Goal: Register for event/course

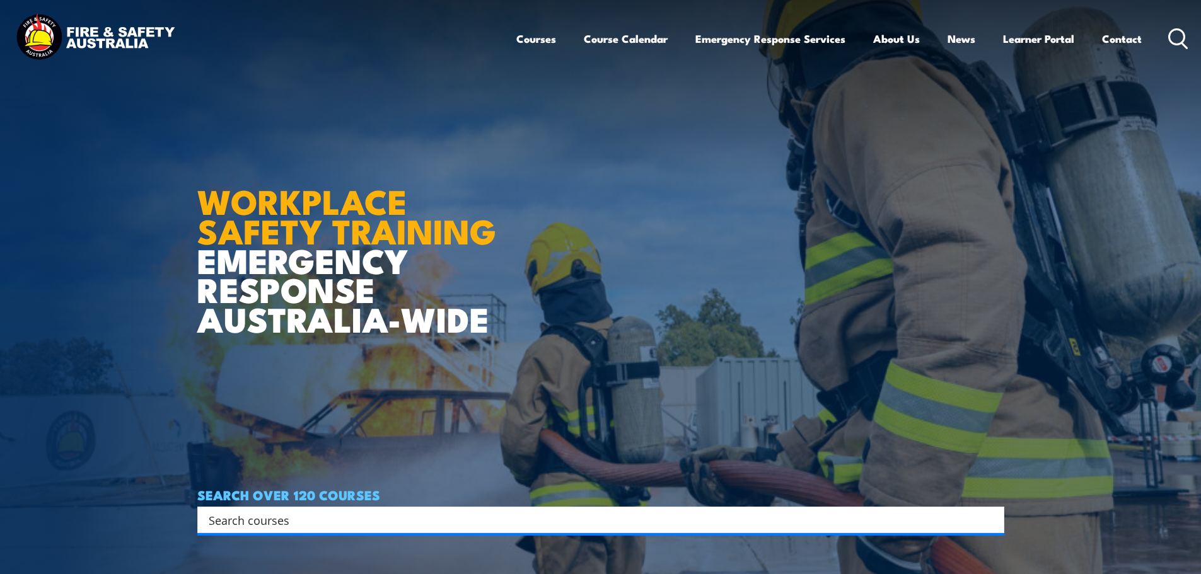
click at [359, 514] on input "Search input" at bounding box center [593, 519] width 768 height 19
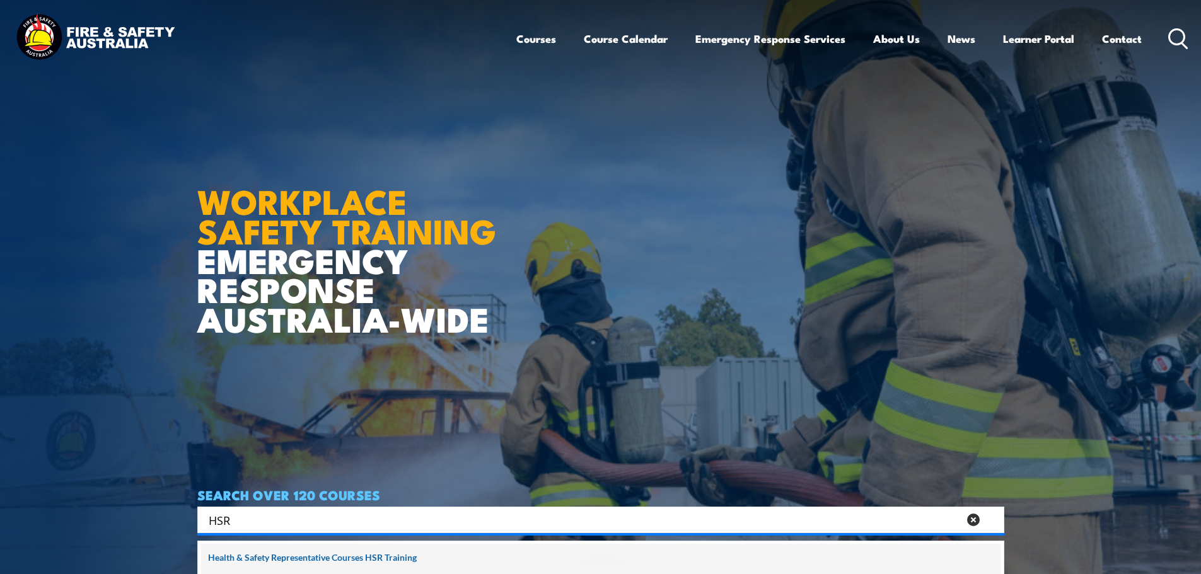
type input "HSR"
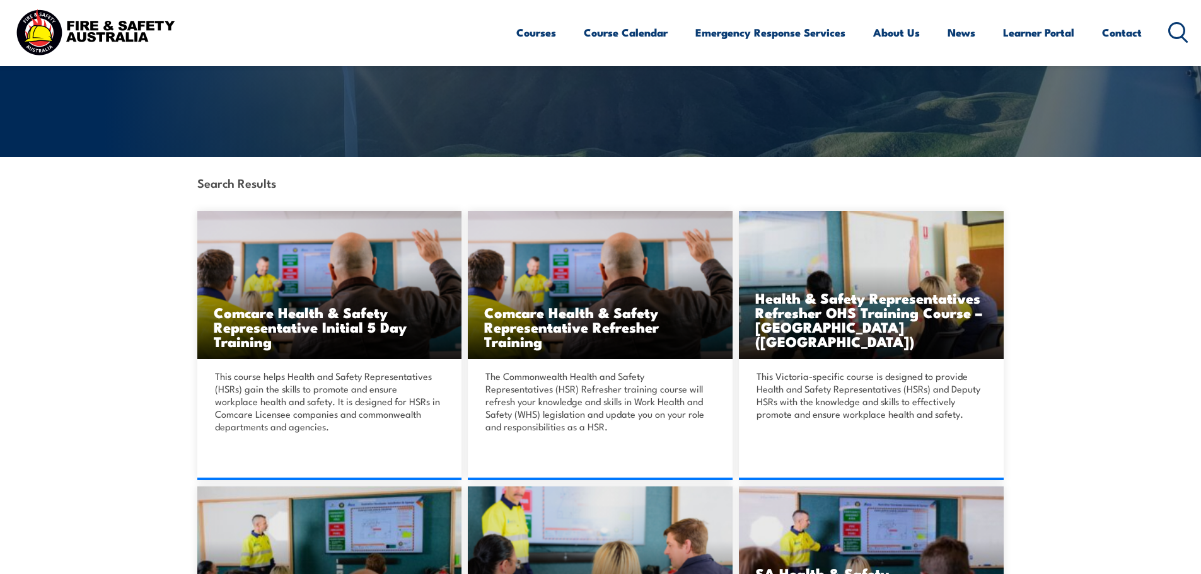
scroll to position [126, 0]
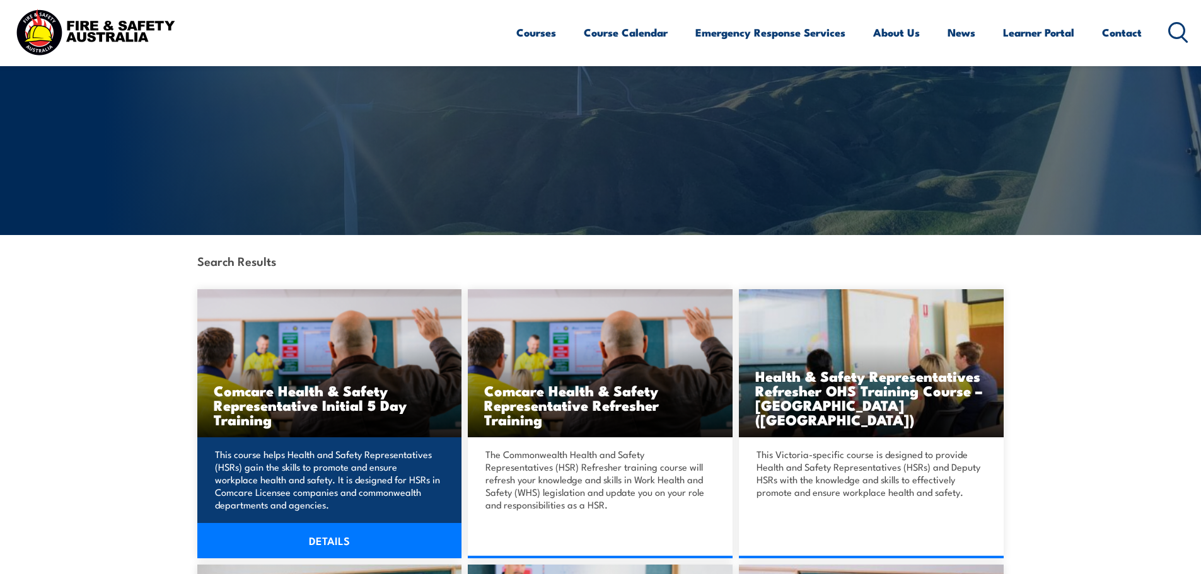
click at [384, 408] on h3 "Comcare Health & Safety Representative Initial 5 Day Training" at bounding box center [330, 404] width 232 height 43
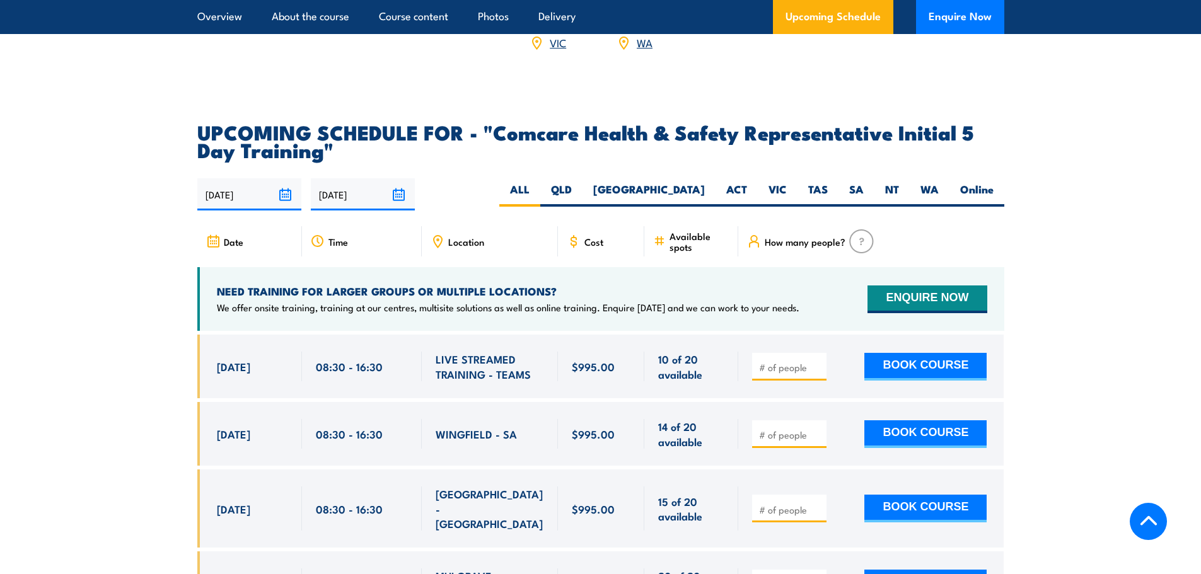
scroll to position [2080, 0]
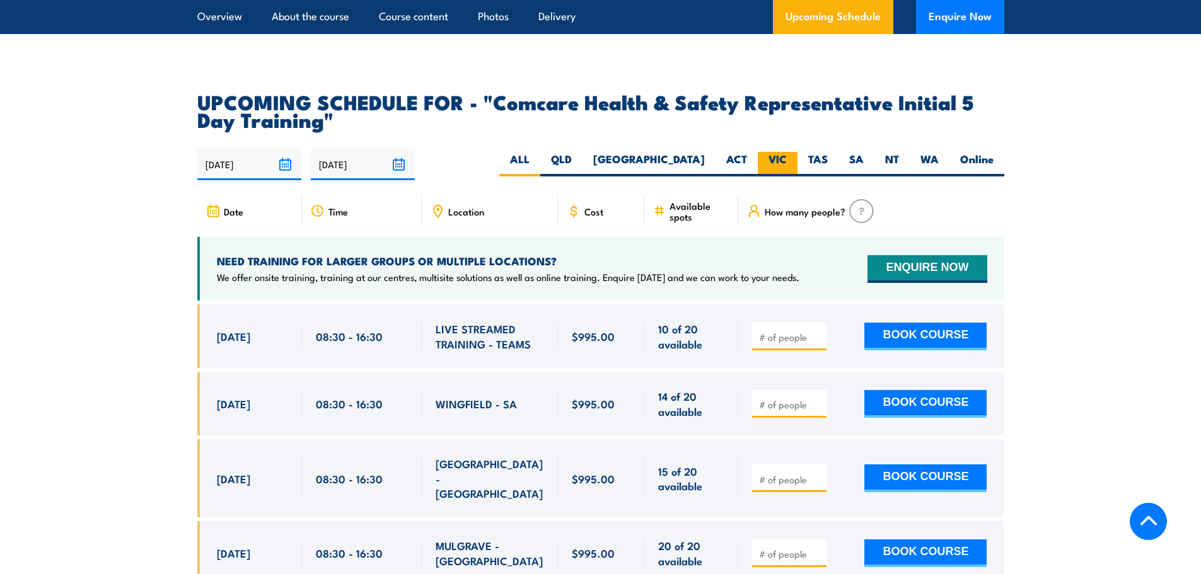
click at [781, 152] on label "VIC" at bounding box center [778, 164] width 40 height 25
click at [787, 152] on input "VIC" at bounding box center [791, 156] width 8 height 8
radio input "true"
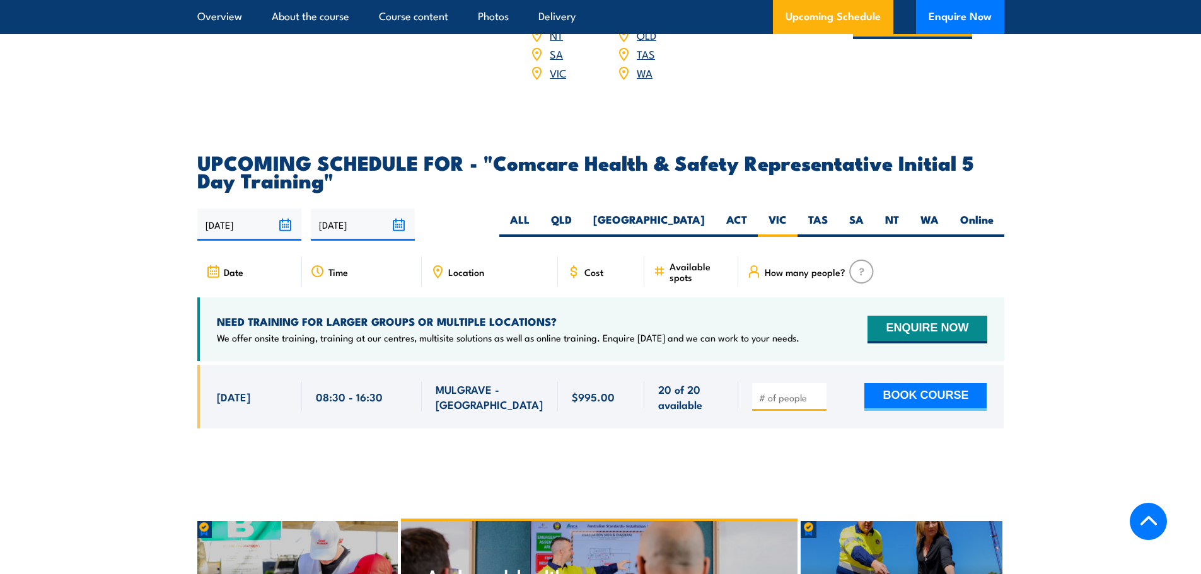
scroll to position [2090, 0]
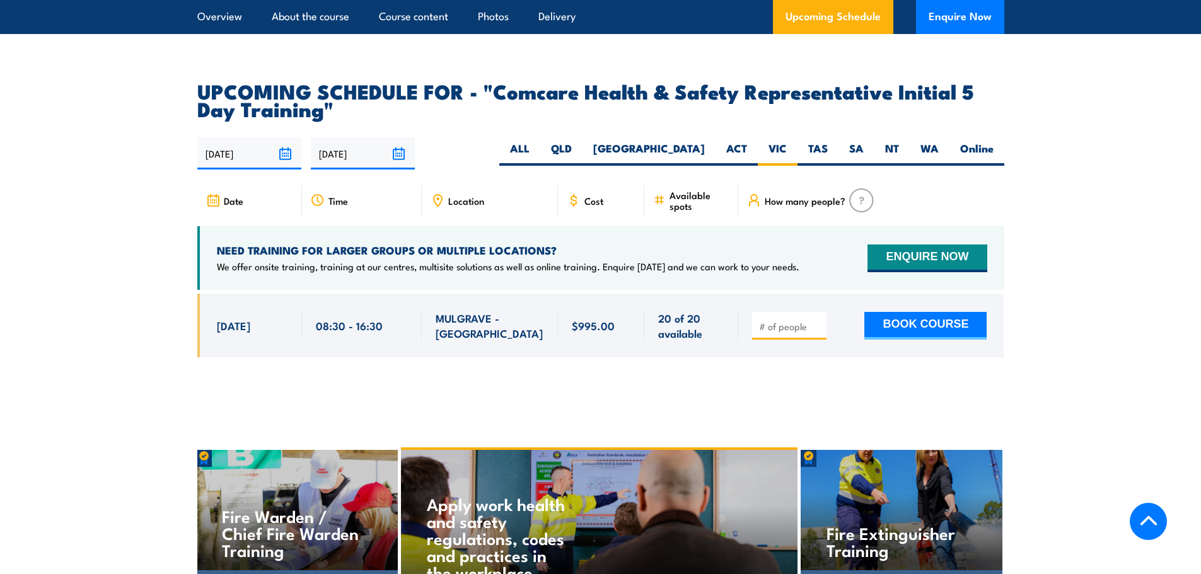
click at [454, 185] on div "Location" at bounding box center [490, 200] width 136 height 30
click at [456, 195] on span "Location" at bounding box center [466, 200] width 36 height 11
click at [439, 193] on icon at bounding box center [437, 200] width 14 height 14
click at [235, 195] on span "Date" at bounding box center [234, 200] width 20 height 11
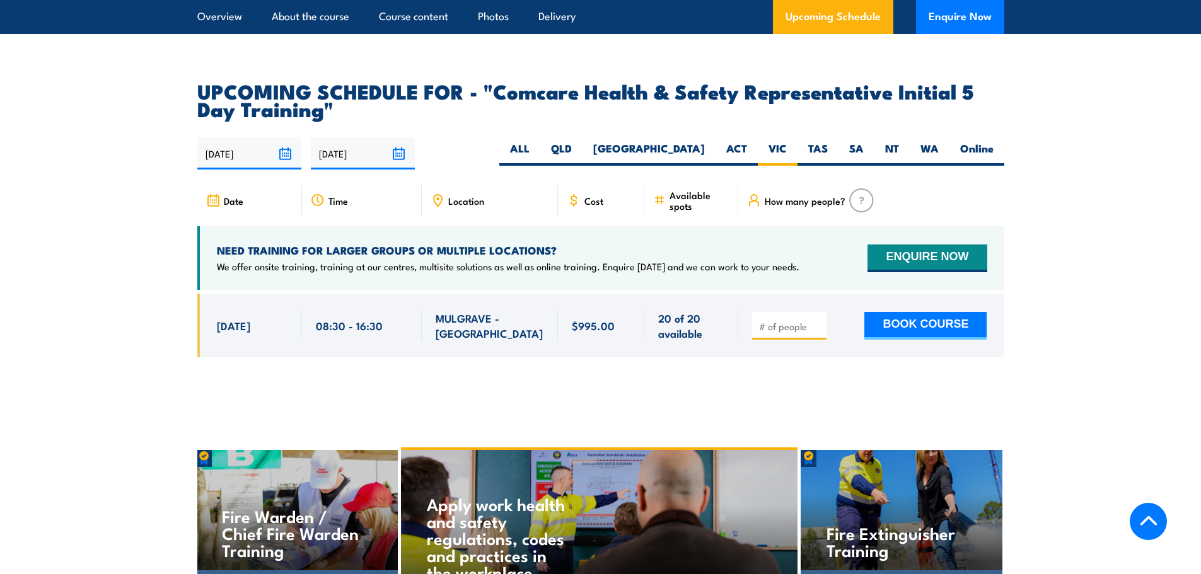
click at [303, 186] on div "Time" at bounding box center [362, 200] width 120 height 30
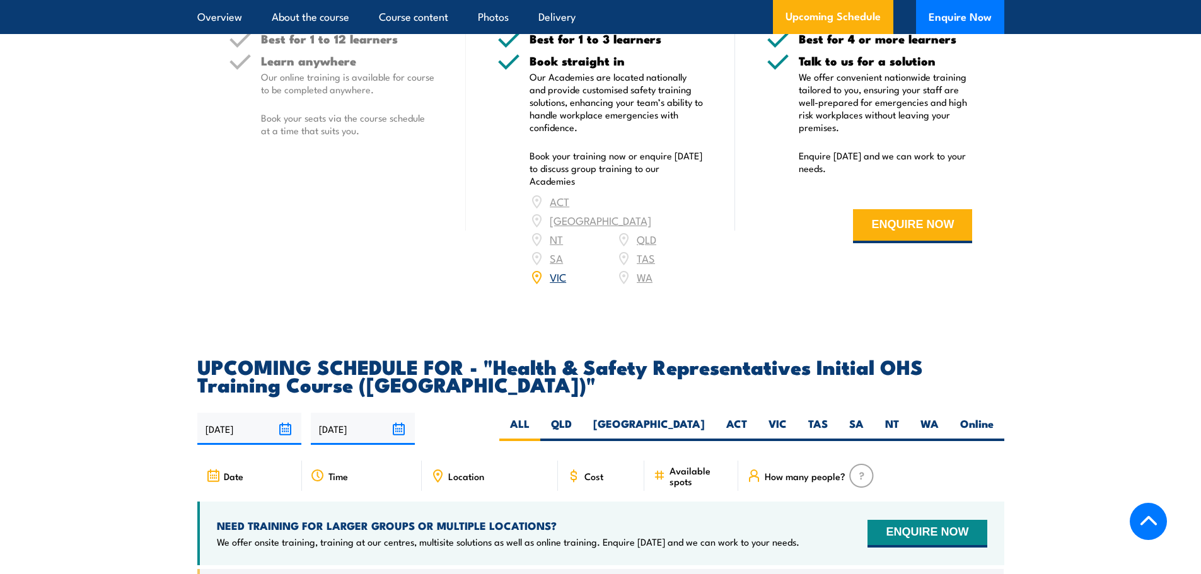
scroll to position [2017, 0]
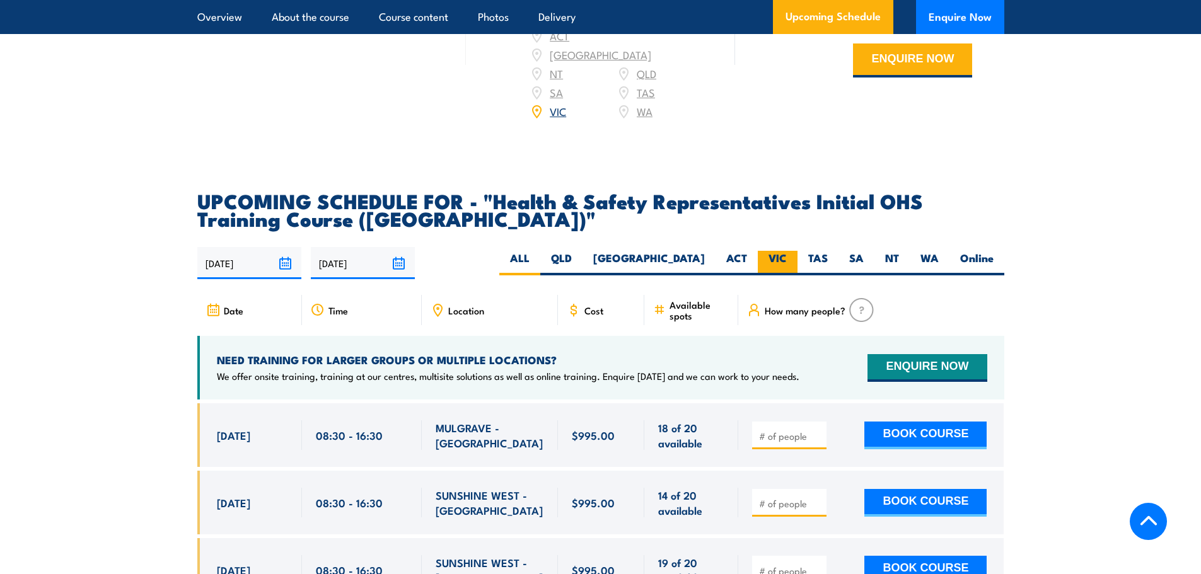
click at [769, 251] on label "VIC" at bounding box center [778, 263] width 40 height 25
click at [787, 251] on input "VIC" at bounding box center [791, 255] width 8 height 8
radio input "true"
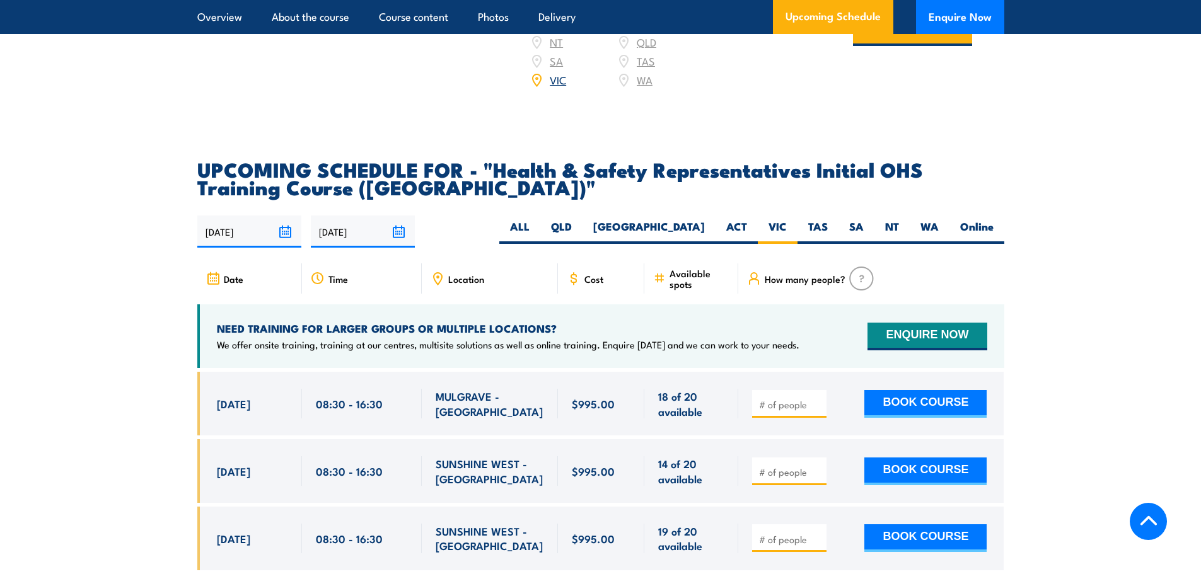
scroll to position [2189, 0]
